Goal: Task Accomplishment & Management: Complete application form

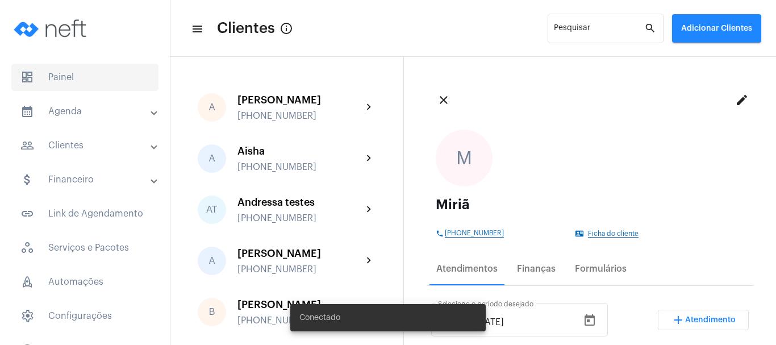
click at [108, 82] on span "dashboard Painel" at bounding box center [84, 77] width 147 height 27
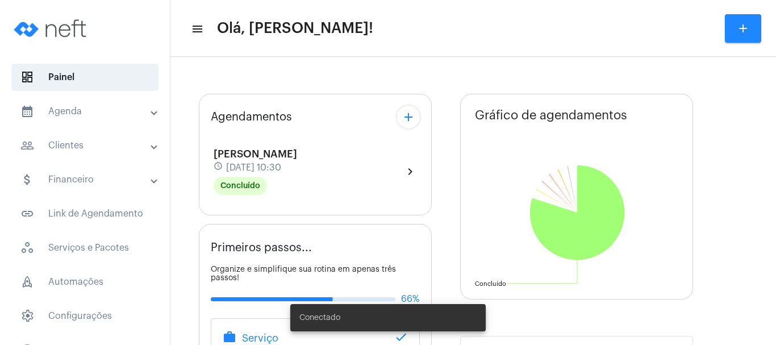
type input "[URL][DOMAIN_NAME]"
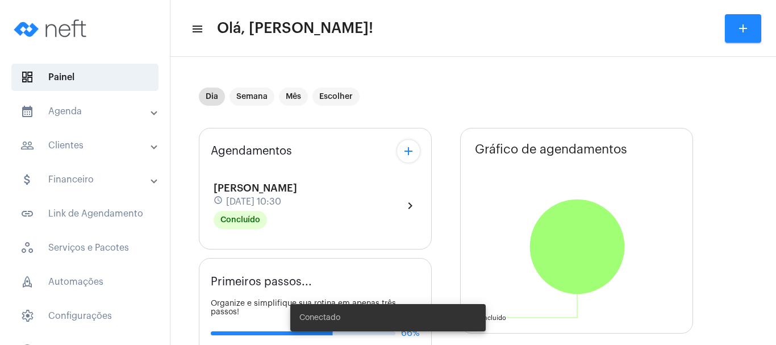
click at [409, 149] on mat-icon "add" at bounding box center [409, 151] width 14 height 14
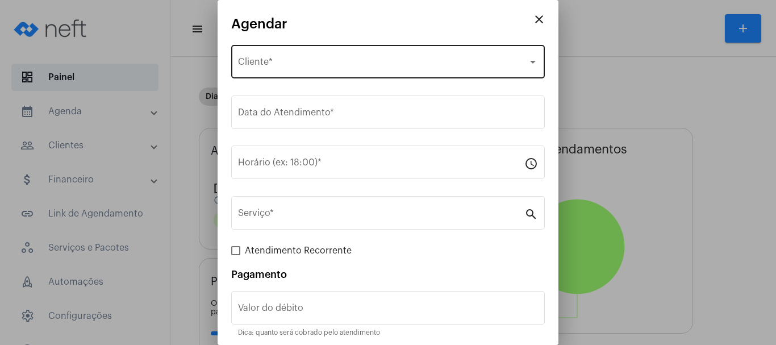
click at [314, 58] on div "Selecione o Cliente Cliente *" at bounding box center [388, 61] width 300 height 36
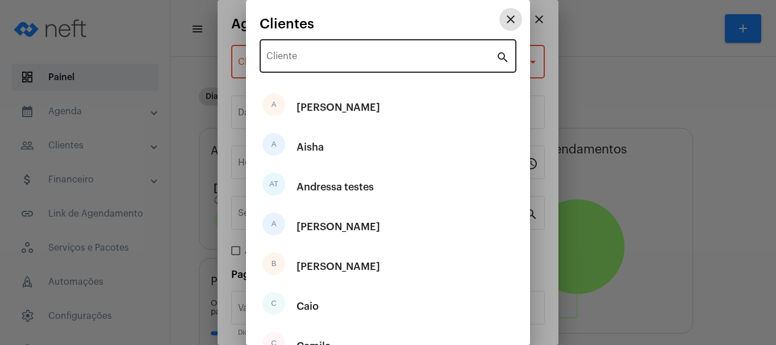
click at [307, 65] on div "Cliente" at bounding box center [380, 55] width 229 height 36
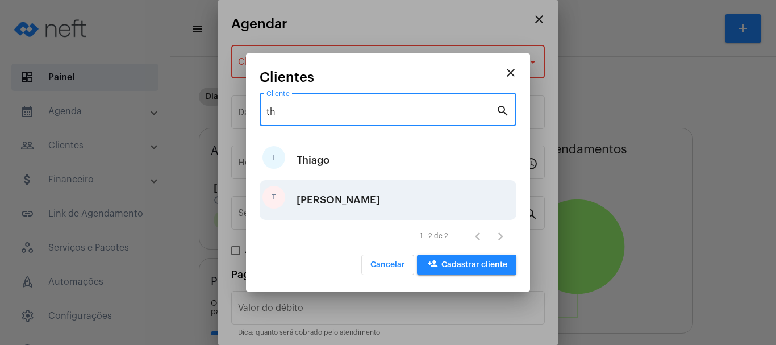
type input "th"
click at [315, 191] on div "[PERSON_NAME]" at bounding box center [337, 200] width 83 height 34
type input "R$"
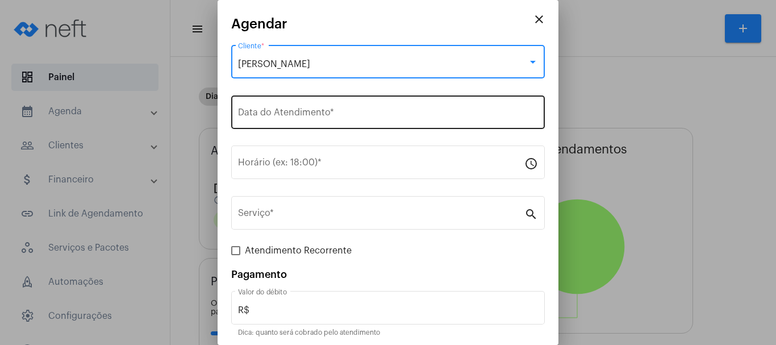
click at [285, 125] on div "Data do Atendimento *" at bounding box center [388, 111] width 300 height 36
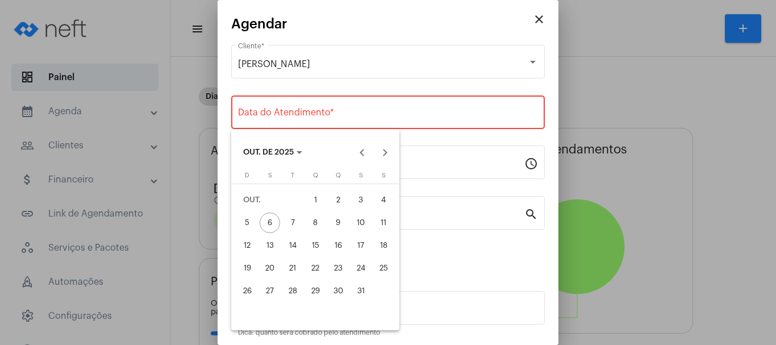
click at [353, 220] on div "10" at bounding box center [360, 222] width 20 height 20
type input "[DATE]"
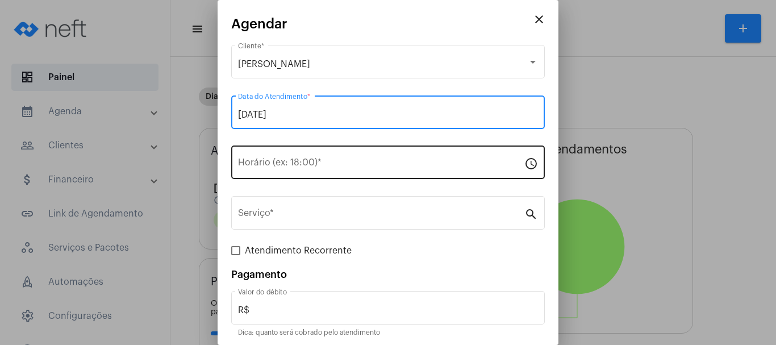
click at [288, 153] on div "Horário (ex: 18:00) *" at bounding box center [381, 161] width 286 height 36
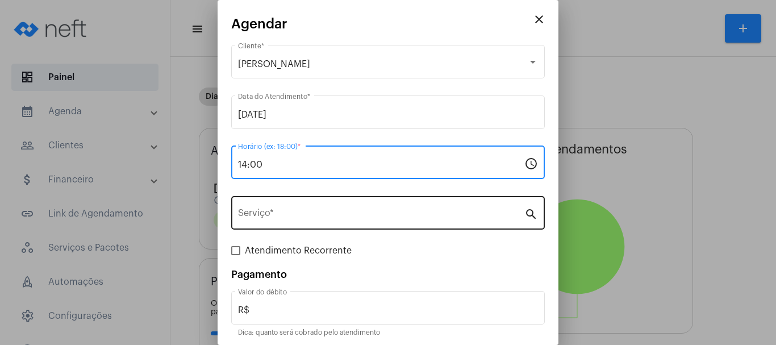
type input "14:00"
click at [321, 218] on input "Serviço *" at bounding box center [381, 215] width 286 height 10
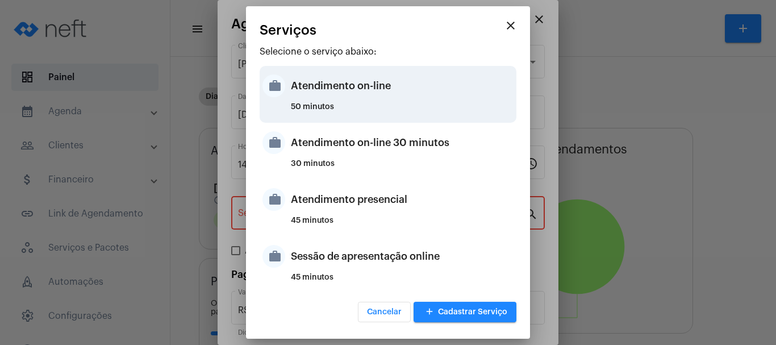
click at [334, 112] on div "50 minutos" at bounding box center [402, 111] width 223 height 17
type input "Atendimento on-line"
type input "R$ 0"
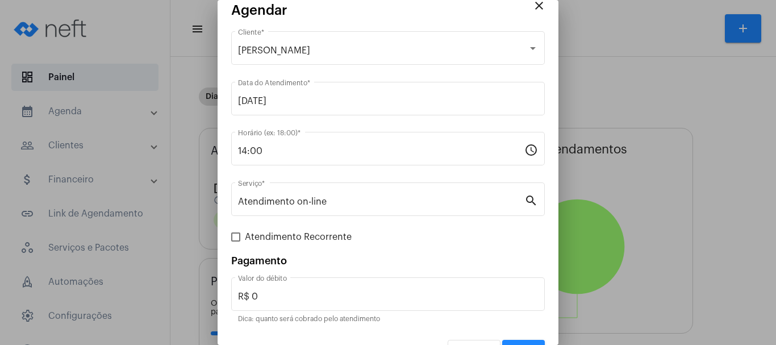
scroll to position [43, 0]
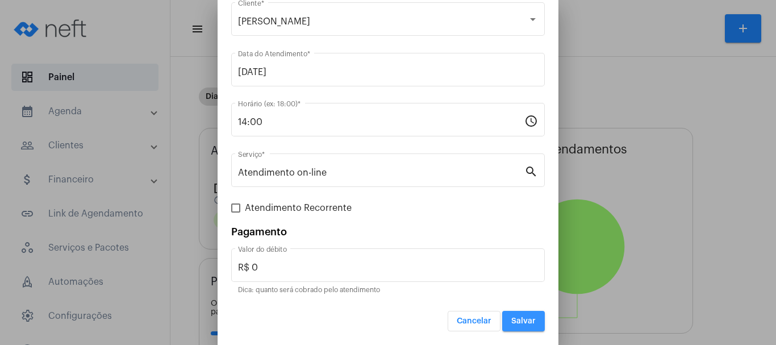
click at [524, 321] on span "Salvar" at bounding box center [523, 321] width 24 height 8
